Goal: Navigation & Orientation: Find specific page/section

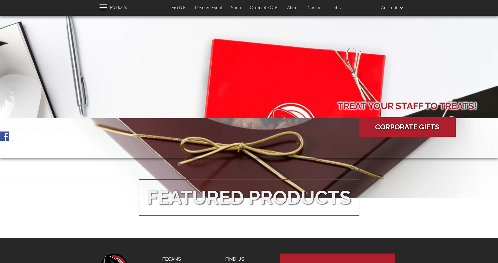
scroll to position [949, 0]
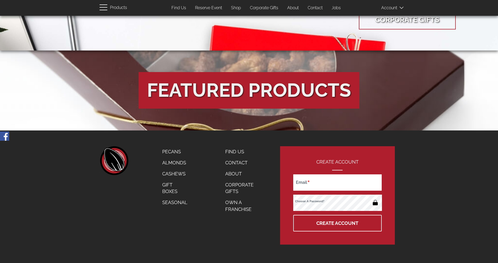
click at [334, 91] on div "Featured Products" at bounding box center [249, 90] width 204 height 27
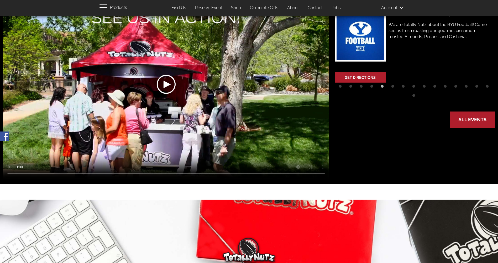
scroll to position [0, 0]
